Goal: Task Accomplishment & Management: Manage account settings

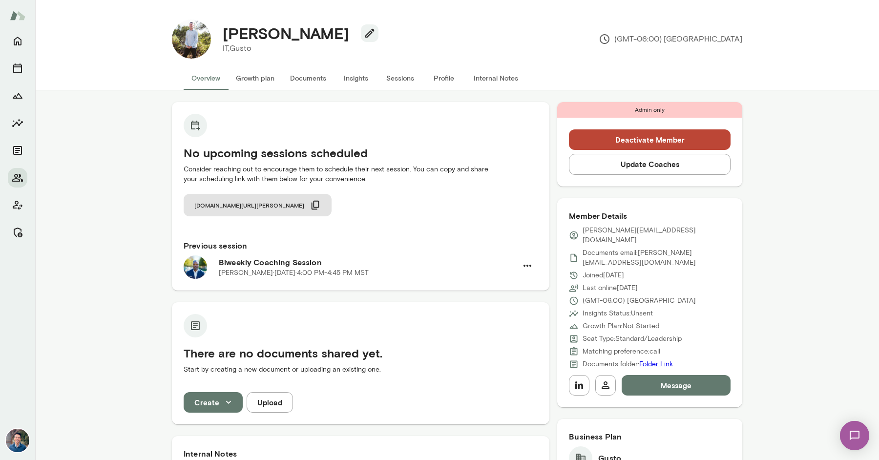
click at [591, 41] on div "[PERSON_NAME] IT, [PERSON_NAME] (GMT-06:00) [GEOGRAPHIC_DATA]" at bounding box center [476, 39] width 531 height 39
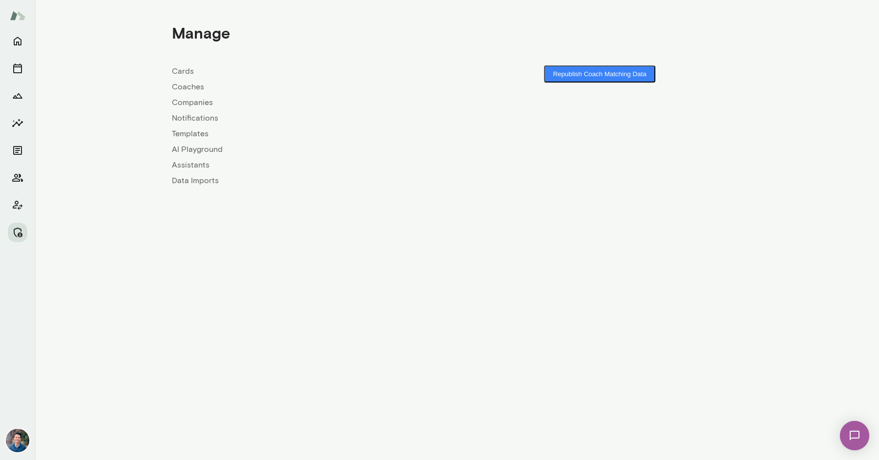
click at [179, 101] on link "Companies" at bounding box center [314, 103] width 285 height 12
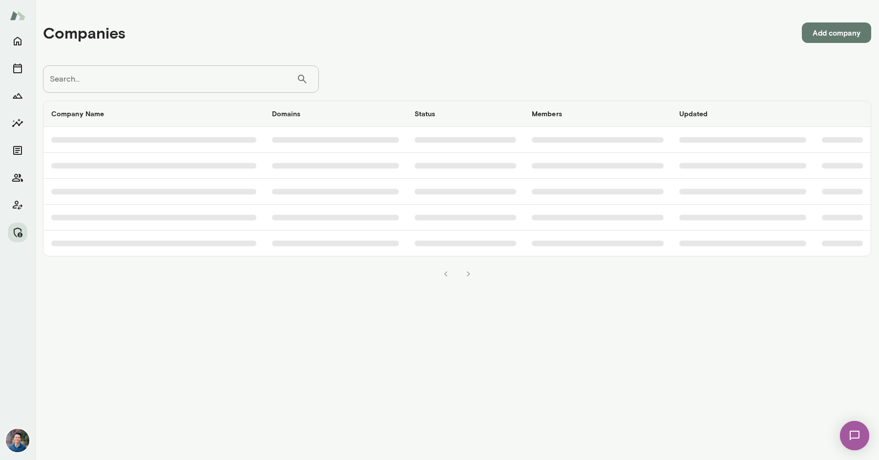
click at [171, 76] on input "Search..." at bounding box center [169, 78] width 253 height 27
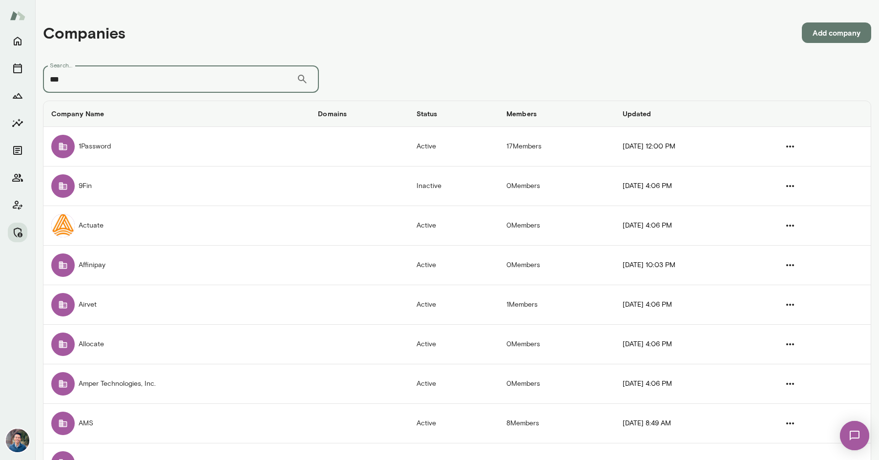
type input "***"
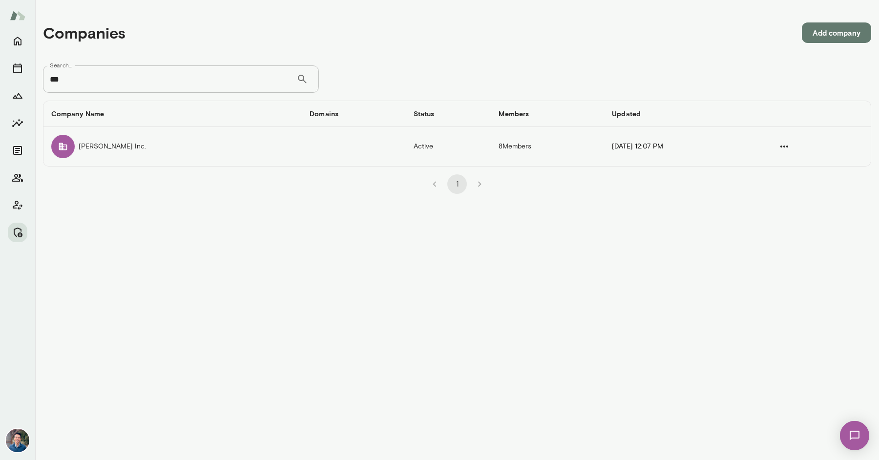
click at [111, 158] on td "Cox Inc." at bounding box center [172, 146] width 258 height 39
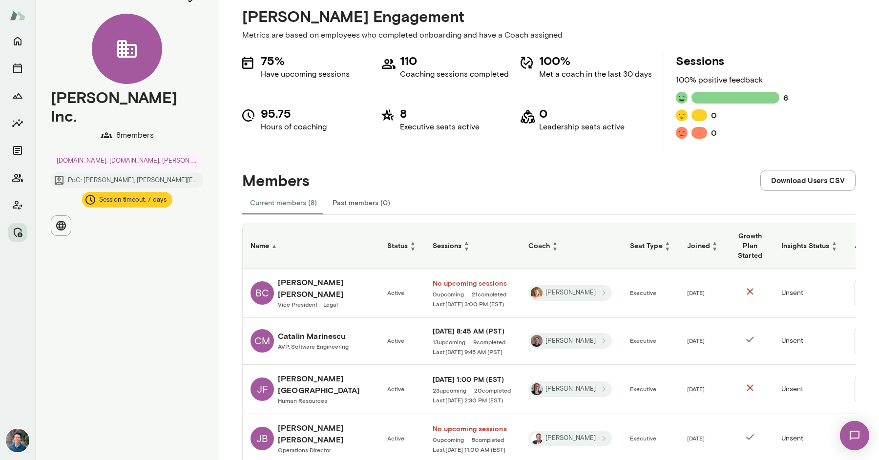
scroll to position [21, 0]
click at [326, 285] on h6 "Bryan Carter" at bounding box center [325, 287] width 94 height 23
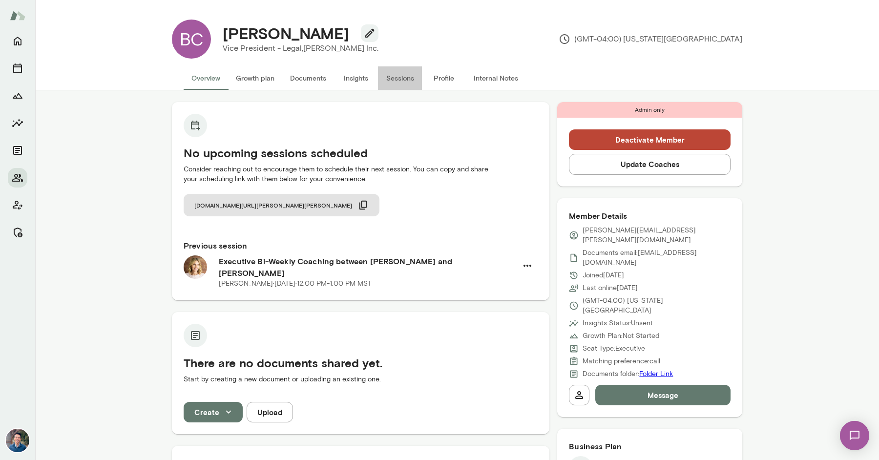
click at [396, 76] on button "Sessions" at bounding box center [400, 77] width 44 height 23
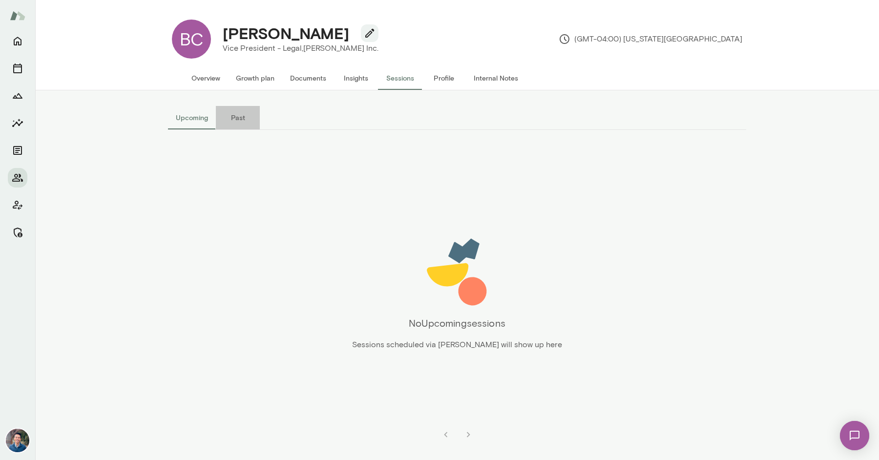
click at [230, 119] on button "Past" at bounding box center [238, 117] width 44 height 23
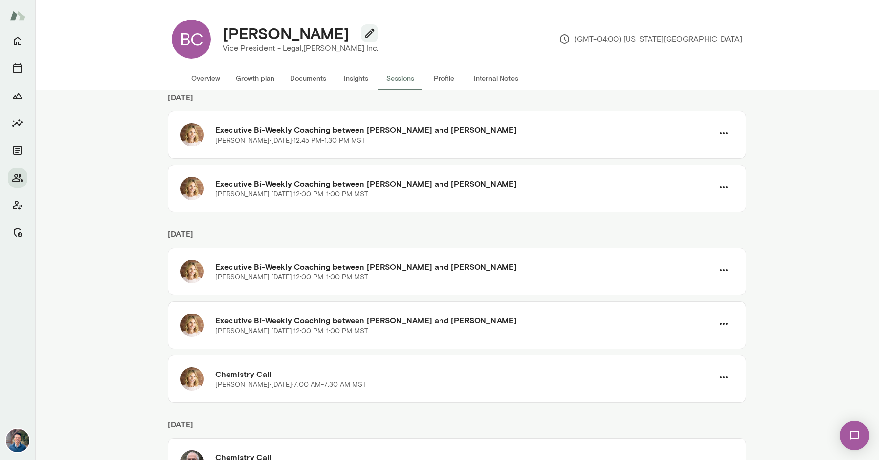
scroll to position [1138, 0]
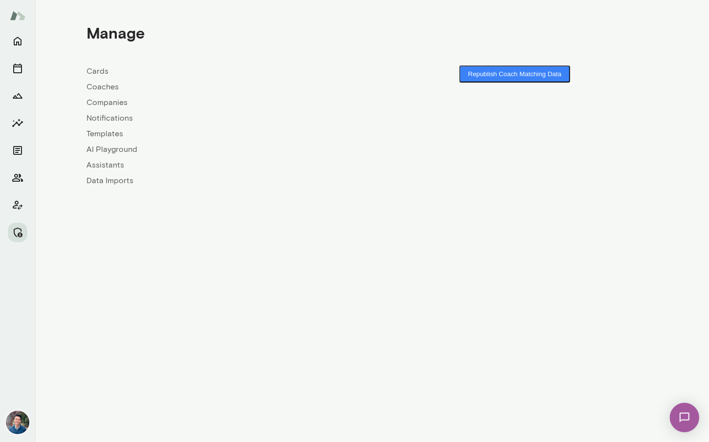
click at [111, 104] on link "Companies" at bounding box center [229, 103] width 285 height 12
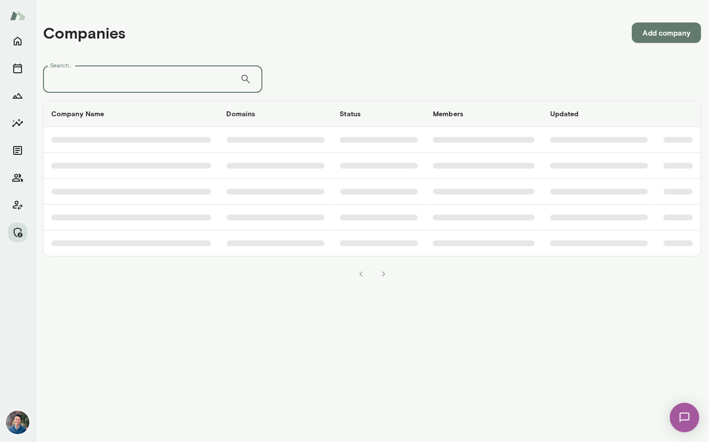
click at [154, 78] on input "Search..." at bounding box center [141, 78] width 197 height 27
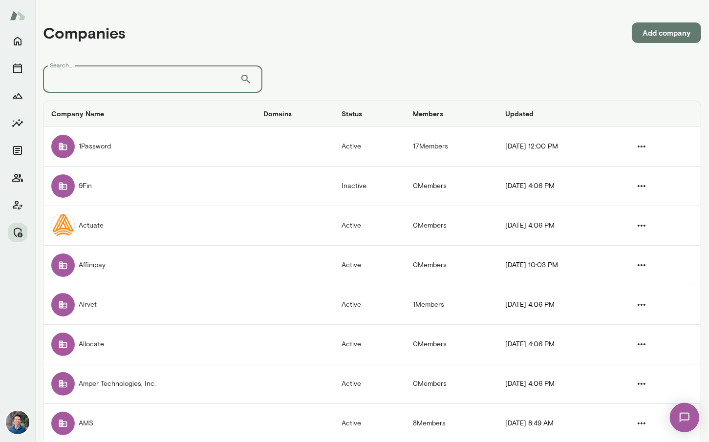
type input "*"
type input "*******"
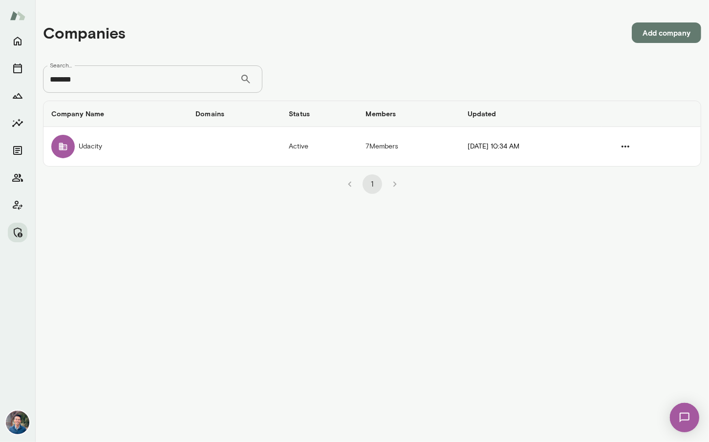
click at [85, 145] on td "Udacity" at bounding box center [115, 146] width 144 height 39
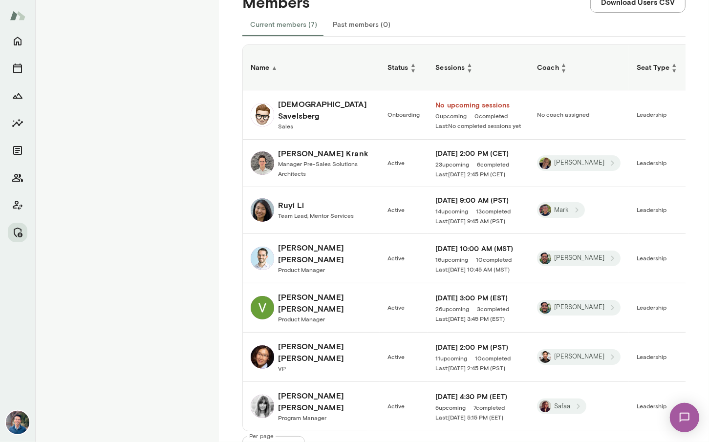
scroll to position [204, 0]
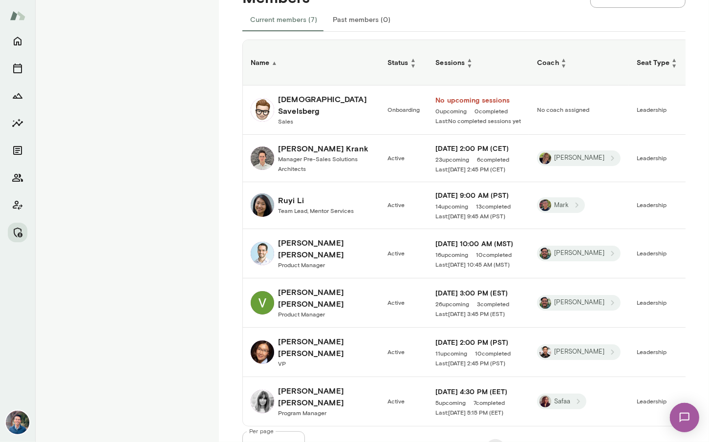
click at [329, 117] on div "Christian Savelsberg Sales" at bounding box center [325, 109] width 94 height 33
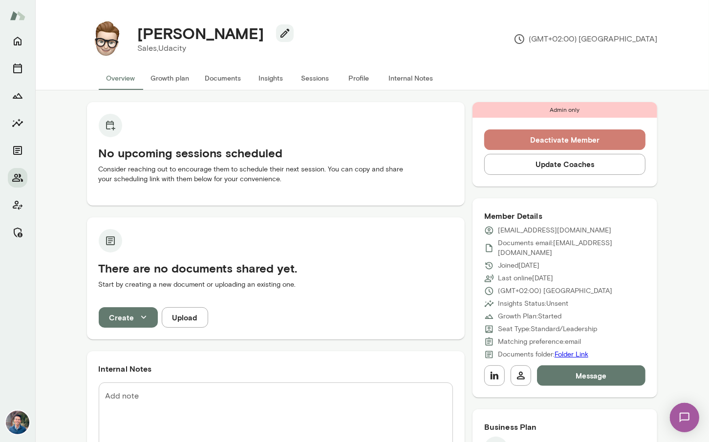
click at [548, 136] on button "Deactivate Member" at bounding box center [565, 139] width 162 height 21
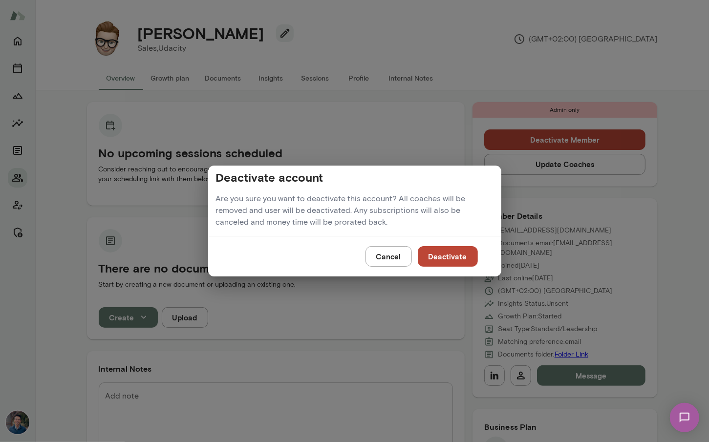
click at [443, 259] on button "Deactivate" at bounding box center [447, 256] width 60 height 21
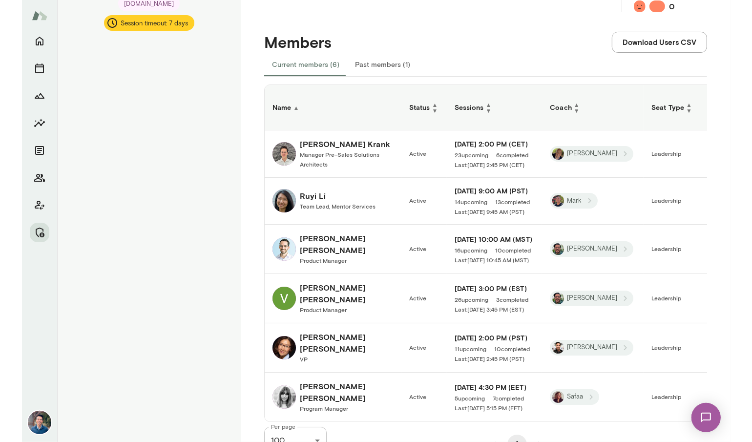
scroll to position [158, 0]
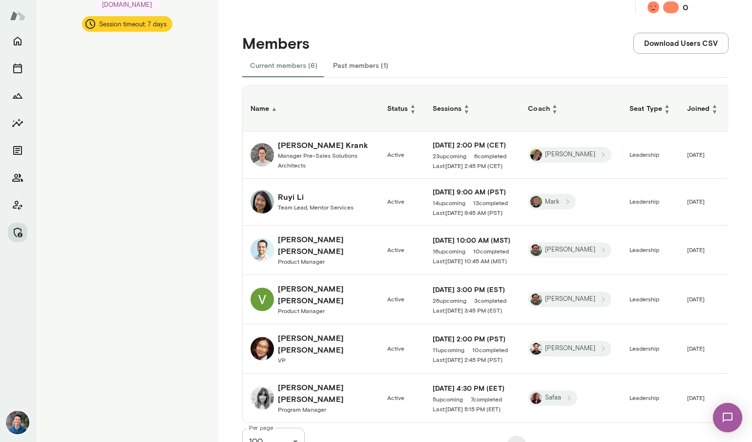
click at [317, 288] on h6 "[PERSON_NAME]" at bounding box center [325, 294] width 94 height 23
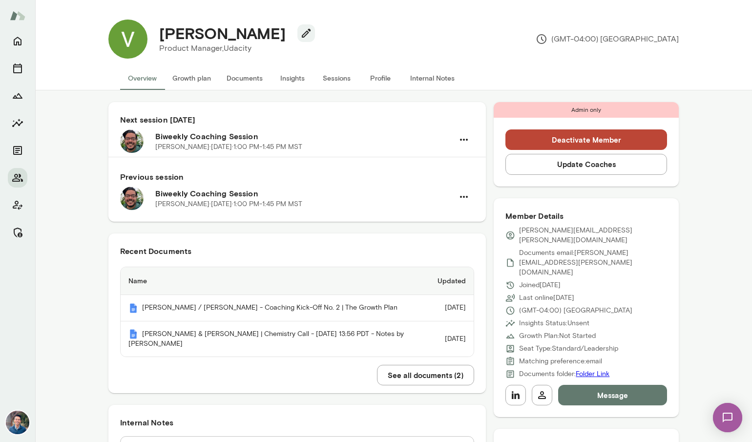
click at [340, 78] on button "Sessions" at bounding box center [336, 77] width 44 height 23
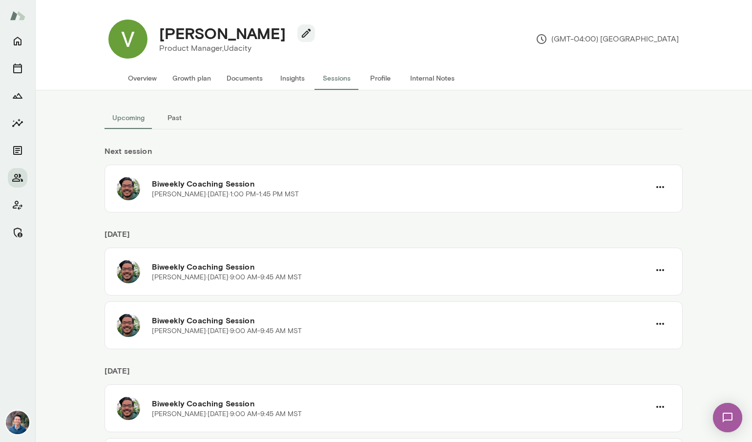
click at [177, 113] on button "Past" at bounding box center [174, 117] width 44 height 23
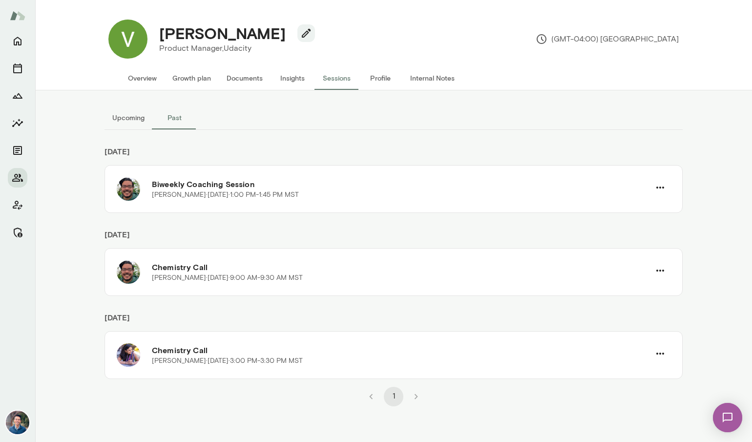
click at [425, 74] on button "Internal Notes" at bounding box center [432, 77] width 60 height 23
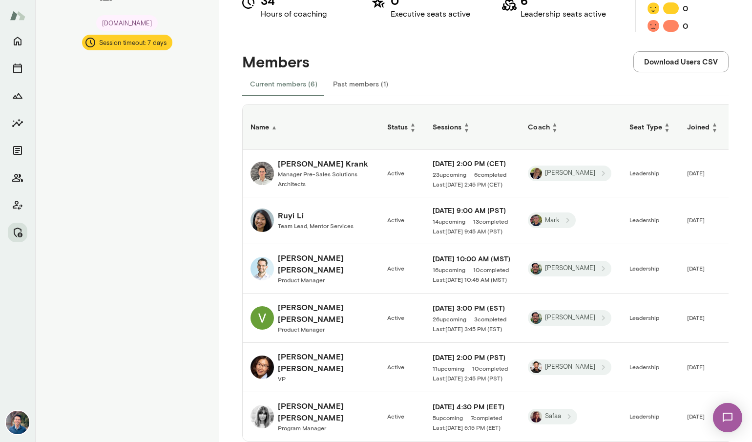
scroll to position [167, 0]
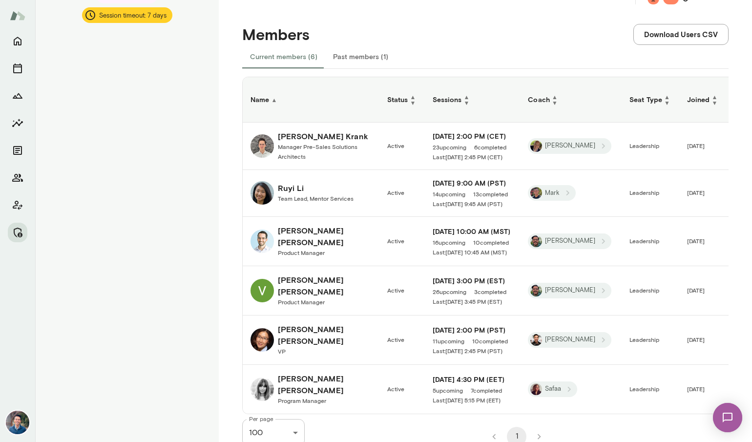
click at [345, 276] on link "[PERSON_NAME] Product Manager" at bounding box center [310, 290] width 121 height 33
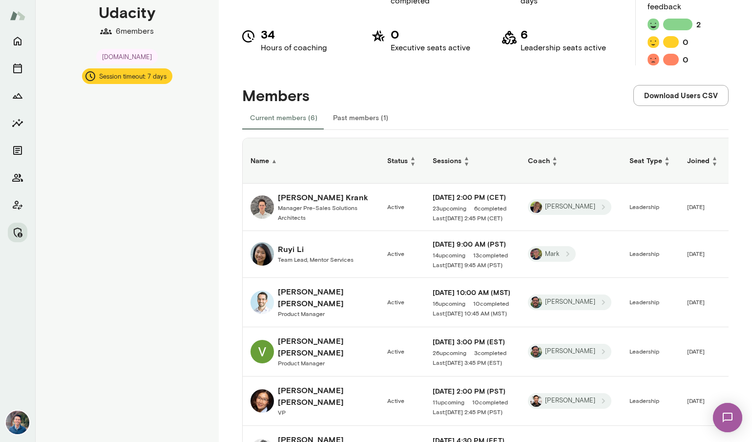
scroll to position [165, 0]
